Goal: Task Accomplishment & Management: Manage account settings

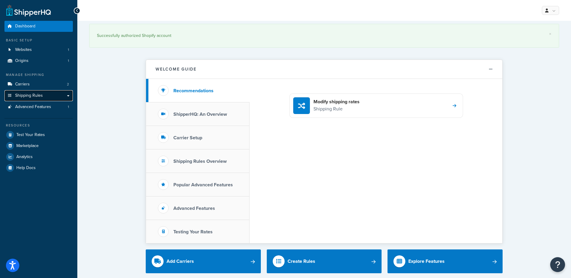
click at [67, 95] on link "Shipping Rules" at bounding box center [38, 95] width 68 height 11
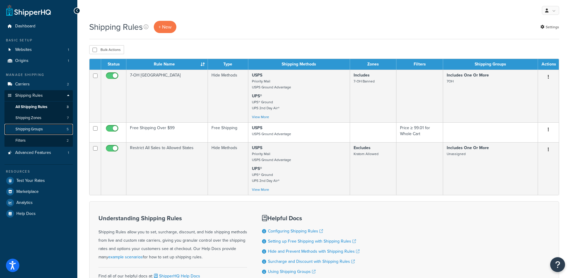
click at [48, 128] on link "Shipping Groups 5" at bounding box center [38, 129] width 68 height 11
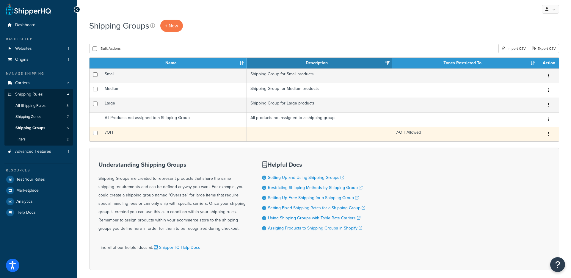
scroll to position [1, 0]
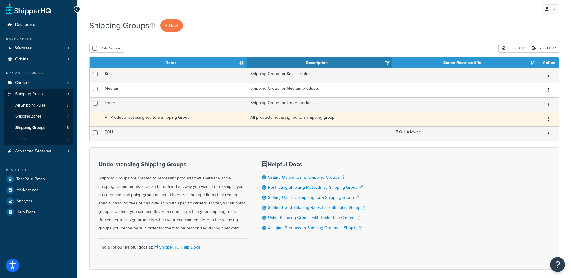
click at [207, 114] on td "All Products not assigned to a Shipping Group" at bounding box center [174, 119] width 146 height 15
click at [165, 115] on td "All Products not assigned to a Shipping Group" at bounding box center [174, 119] width 146 height 15
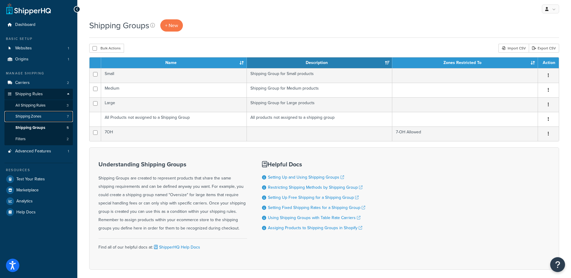
click at [36, 115] on span "Shipping Zones" at bounding box center [28, 116] width 26 height 5
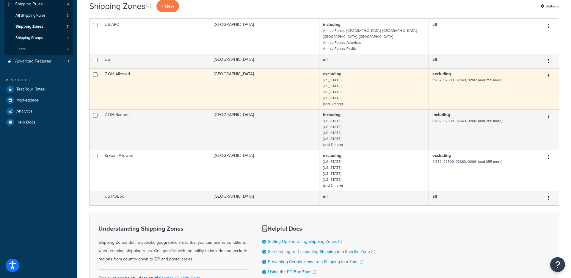
scroll to position [97, 0]
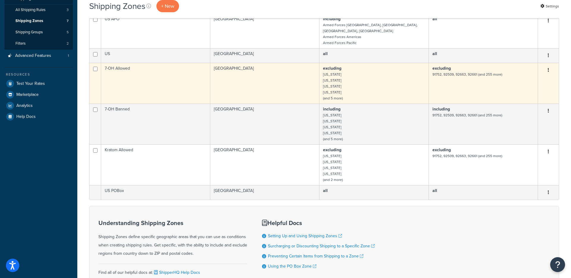
click at [159, 88] on td "7-OH Allowed" at bounding box center [155, 83] width 109 height 41
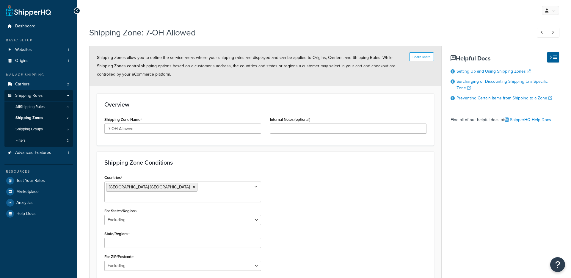
select select "excluding"
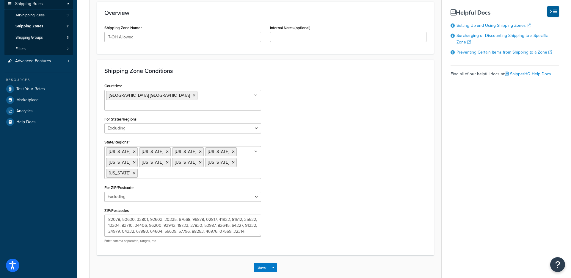
scroll to position [113, 0]
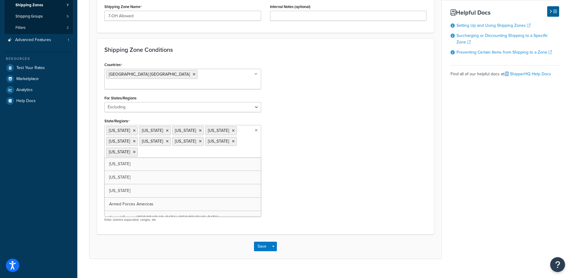
click at [234, 137] on ul "Alabama Arkansas Florida Georgia Indiana Ohio Rhode Island Vermont Wisconsin" at bounding box center [182, 141] width 157 height 33
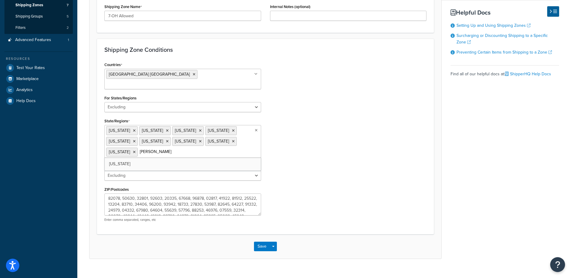
type input "Loui"
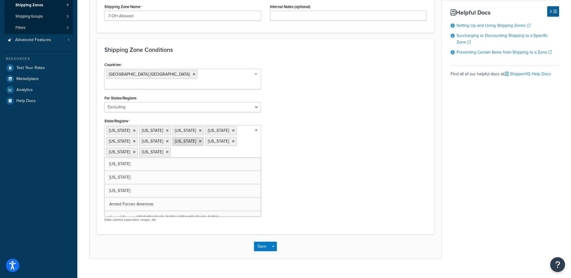
click at [199, 139] on icon at bounding box center [200, 141] width 3 height 4
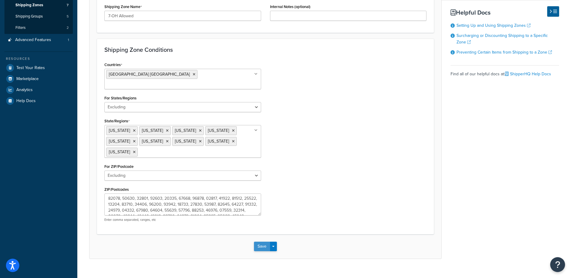
click at [262, 241] on button "Save" at bounding box center [262, 246] width 16 height 10
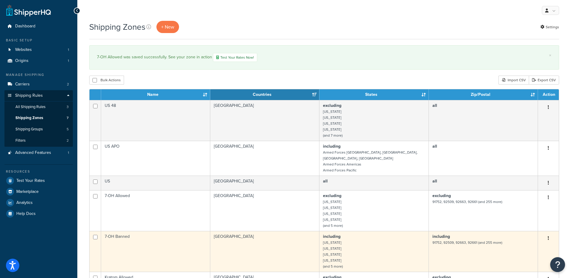
click at [261, 236] on td "[GEOGRAPHIC_DATA]" at bounding box center [264, 251] width 109 height 41
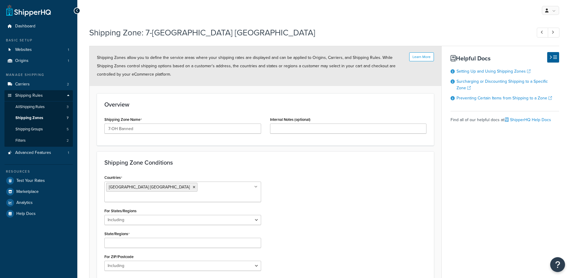
select select "including"
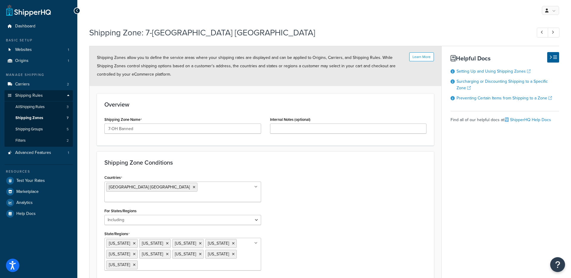
scroll to position [58, 0]
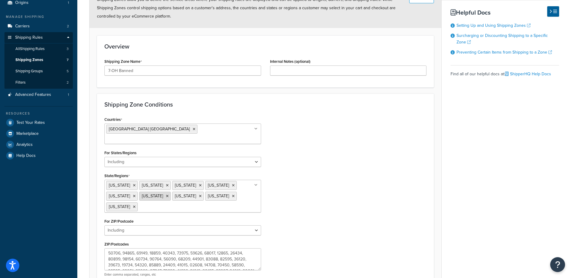
click at [166, 194] on icon at bounding box center [167, 196] width 3 height 4
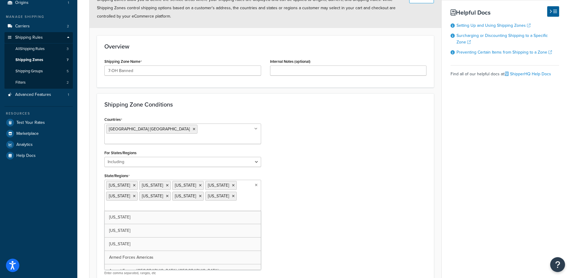
click at [159, 203] on input "State/Regions" at bounding box center [132, 206] width 53 height 7
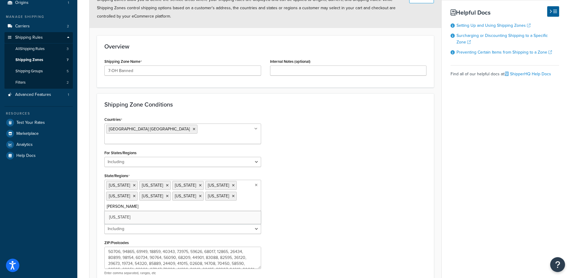
type input "Loui"
click at [267, 191] on div "Countries United States USA All Countries ALL Afghanistan AFG Albania ALB Alger…" at bounding box center [265, 198] width 331 height 166
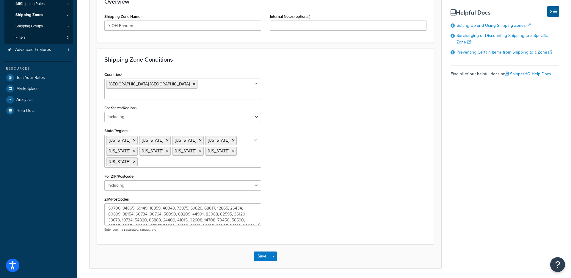
scroll to position [103, 0]
click at [263, 251] on button "Save" at bounding box center [262, 256] width 16 height 10
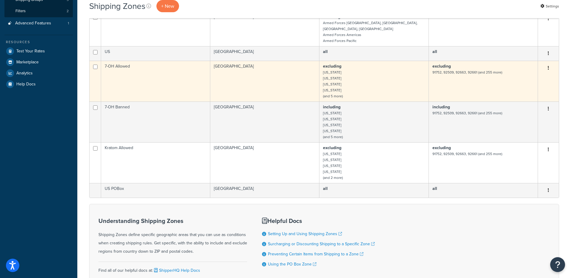
scroll to position [117, 0]
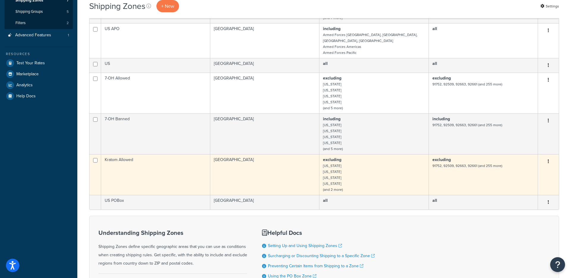
click at [180, 161] on td "Kratom Allowed" at bounding box center [155, 174] width 109 height 41
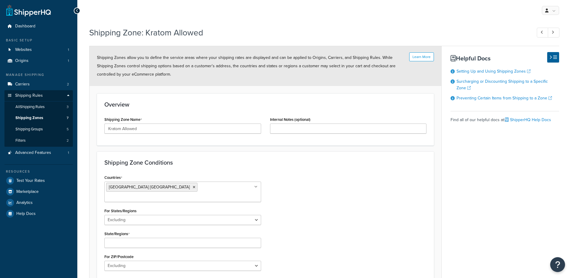
select select "excluding"
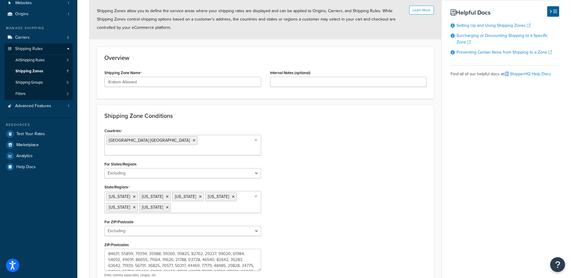
scroll to position [47, 0]
